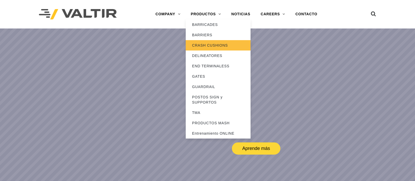
click at [213, 46] on link "CRASH CUSHIONS" at bounding box center [218, 45] width 65 height 10
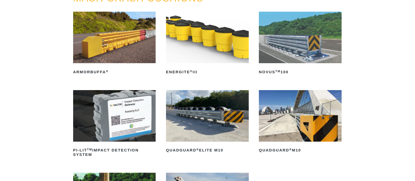
scroll to position [82, 0]
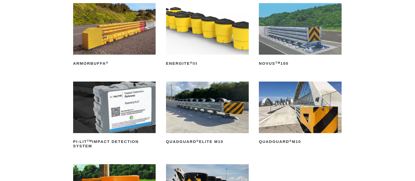
click at [227, 112] on img at bounding box center [207, 108] width 83 height 52
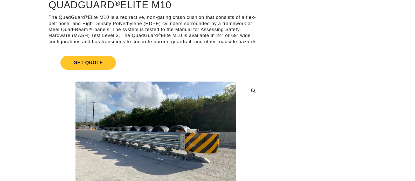
scroll to position [82, 0]
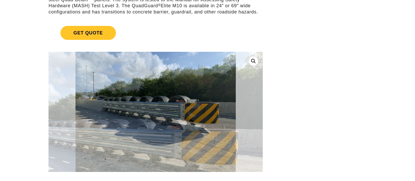
click at [252, 59] on link at bounding box center [253, 61] width 9 height 9
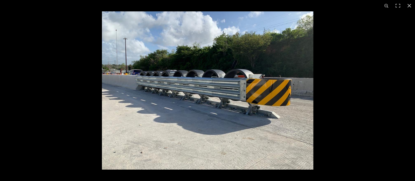
click at [177, 93] on img at bounding box center [207, 90] width 211 height 158
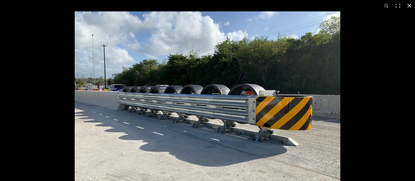
click at [374, 78] on div at bounding box center [282, 101] width 415 height 181
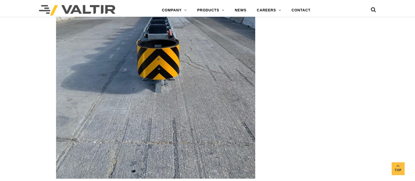
scroll to position [1200, 0]
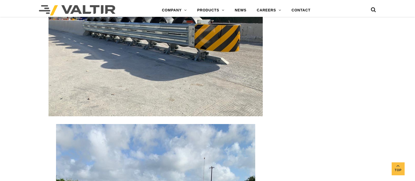
click at [101, 8] on img at bounding box center [77, 10] width 77 height 10
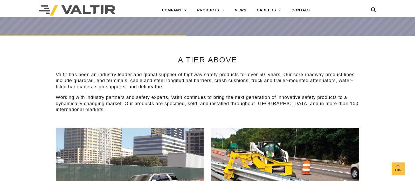
scroll to position [163, 0]
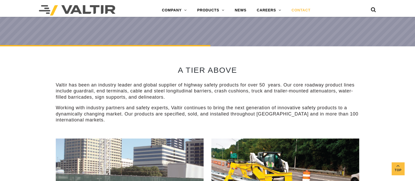
click at [303, 10] on link "CONTACT" at bounding box center [300, 10] width 29 height 10
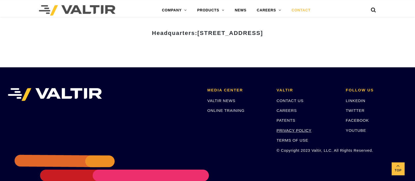
scroll to position [684, 0]
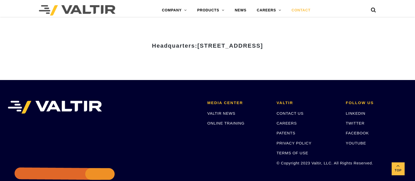
click at [99, 13] on img at bounding box center [77, 10] width 77 height 10
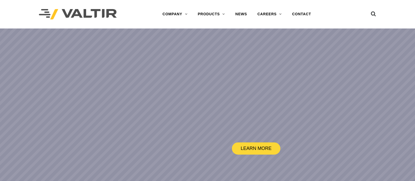
click at [345, 11] on div at bounding box center [358, 14] width 36 height 29
